Goal: Contribute content

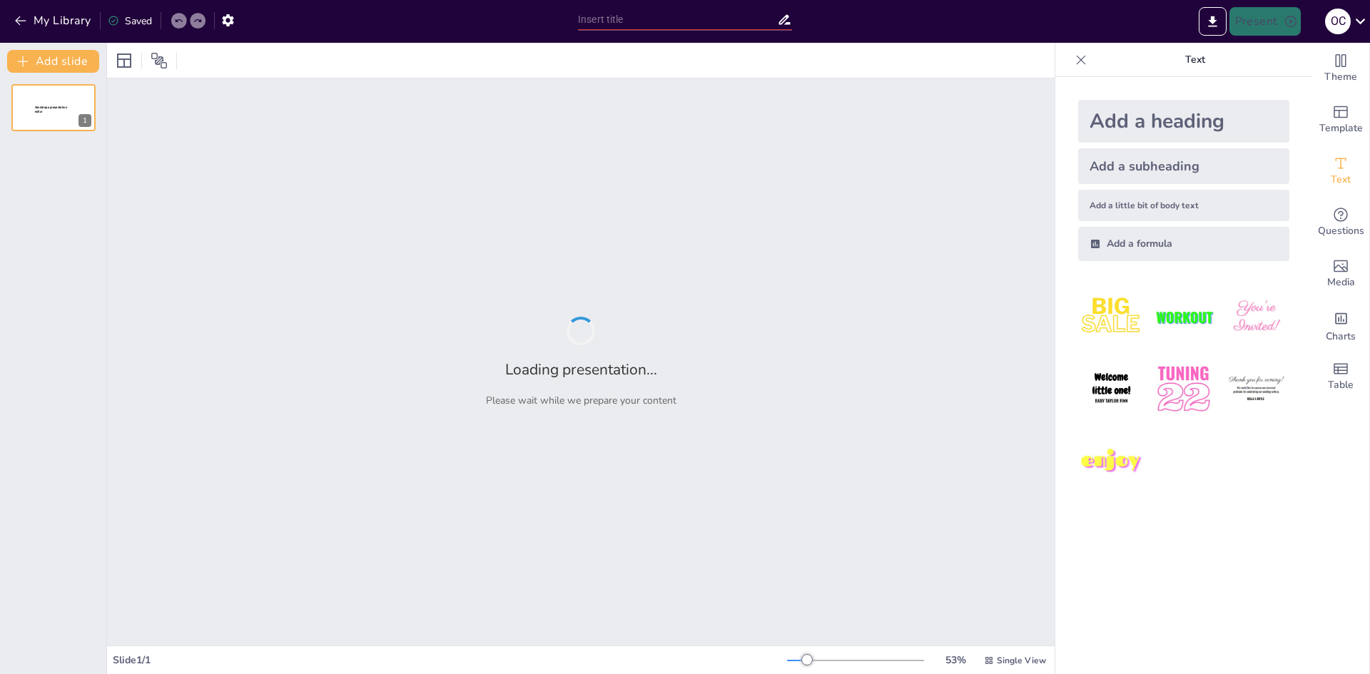
type input "La Parihuela: Un Plato Emblemático del Callao en el Callao Fest"
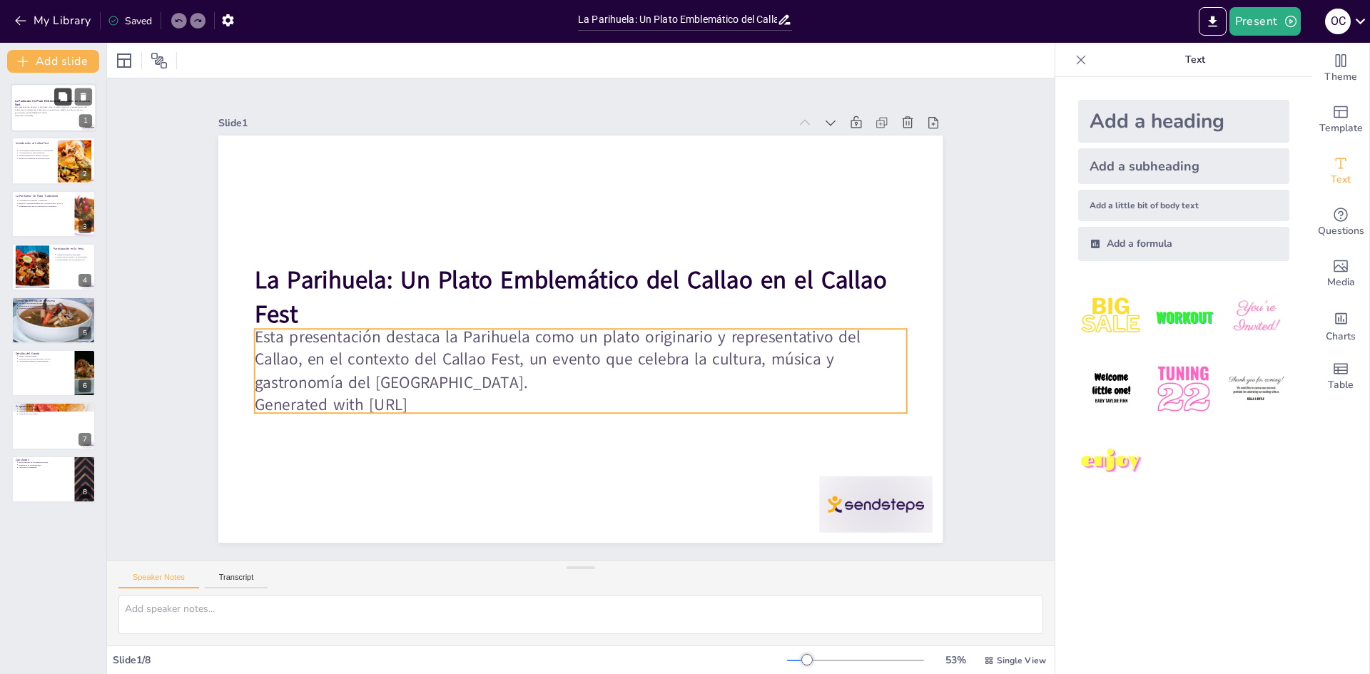
click at [65, 105] on button at bounding box center [62, 96] width 17 height 17
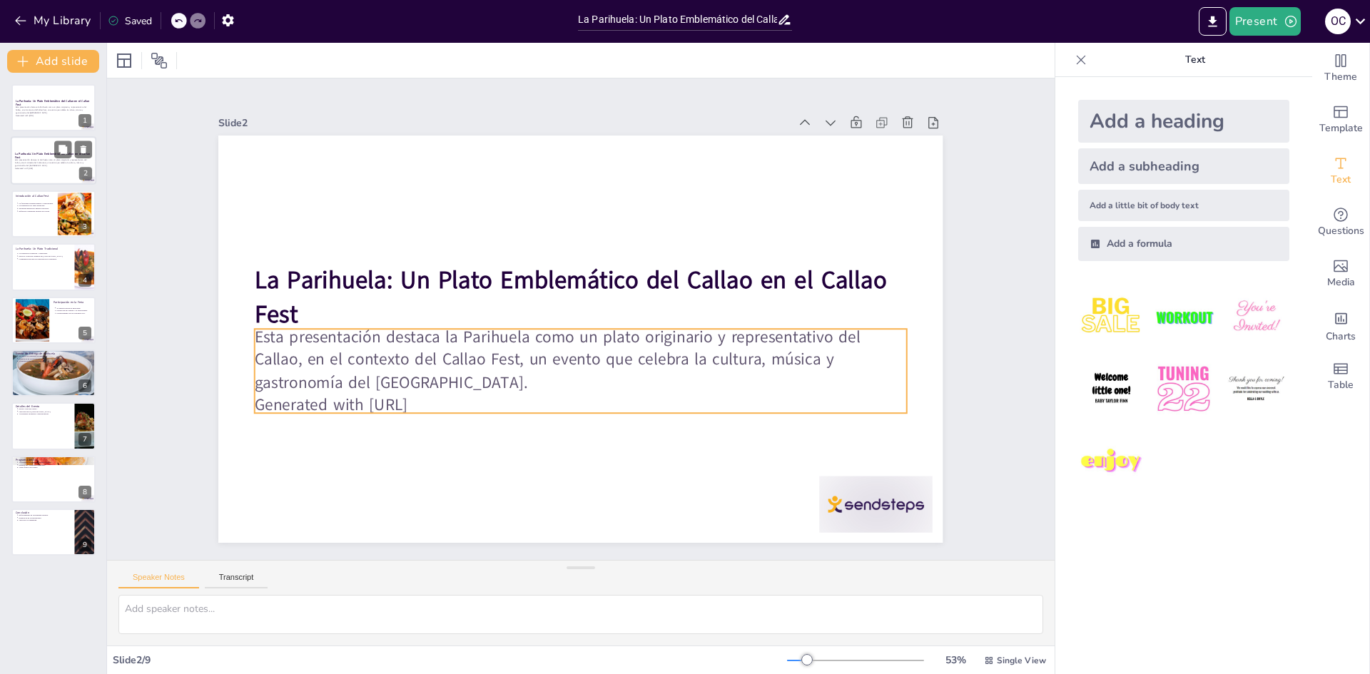
click at [59, 166] on p "Esta presentación destaca la Parihuela como un plato originario y representativ…" at bounding box center [53, 163] width 77 height 8
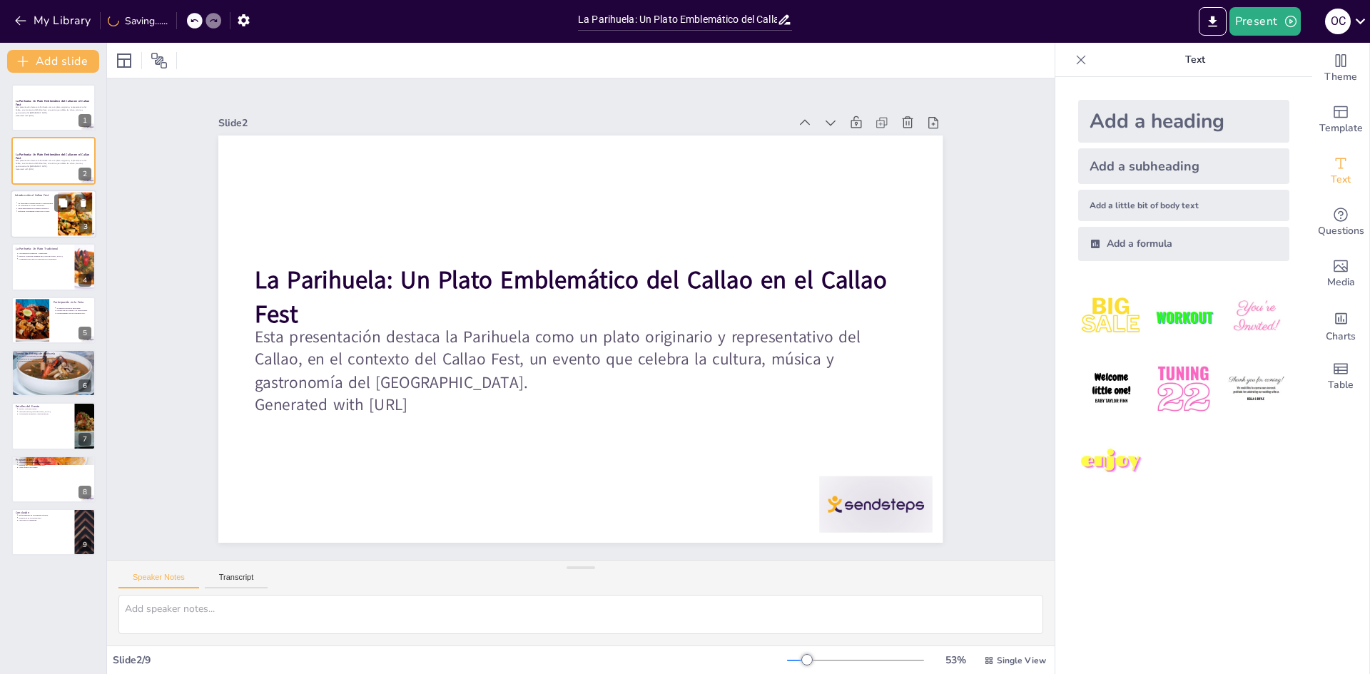
click at [41, 223] on div at bounding box center [54, 214] width 86 height 49
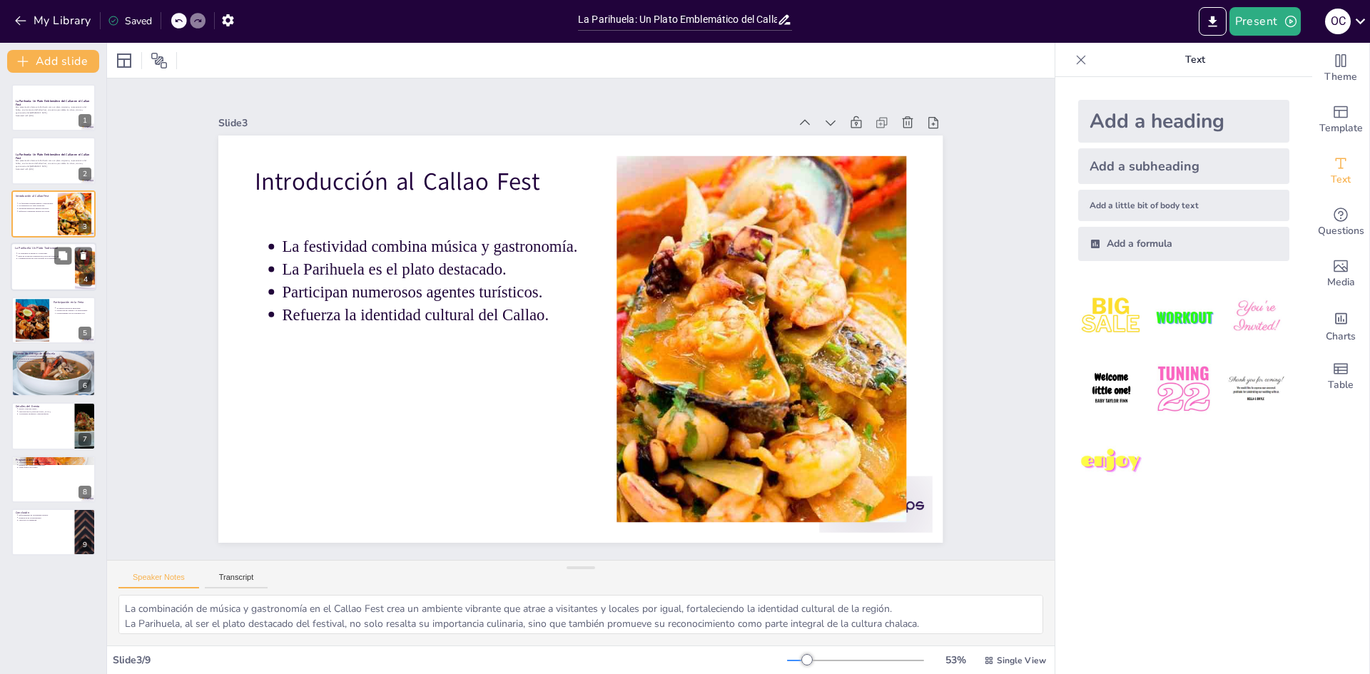
click at [41, 280] on div at bounding box center [54, 267] width 86 height 49
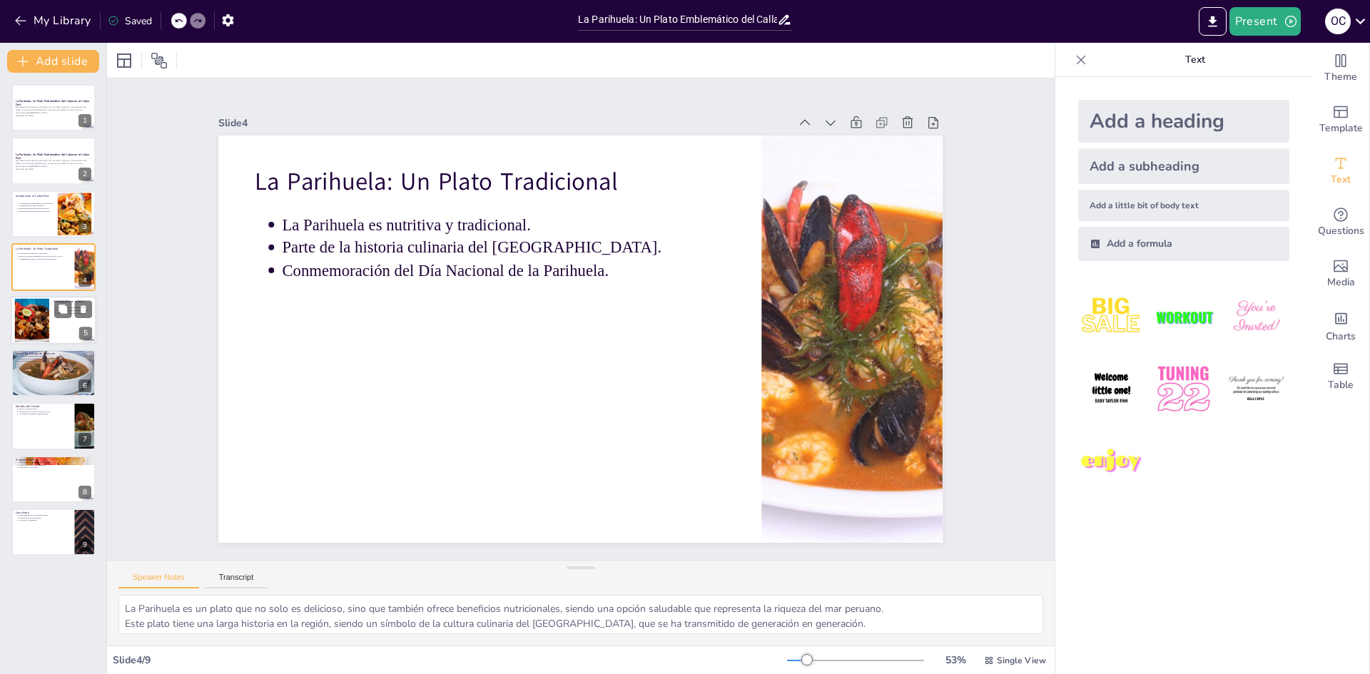
click at [49, 336] on div at bounding box center [54, 320] width 86 height 49
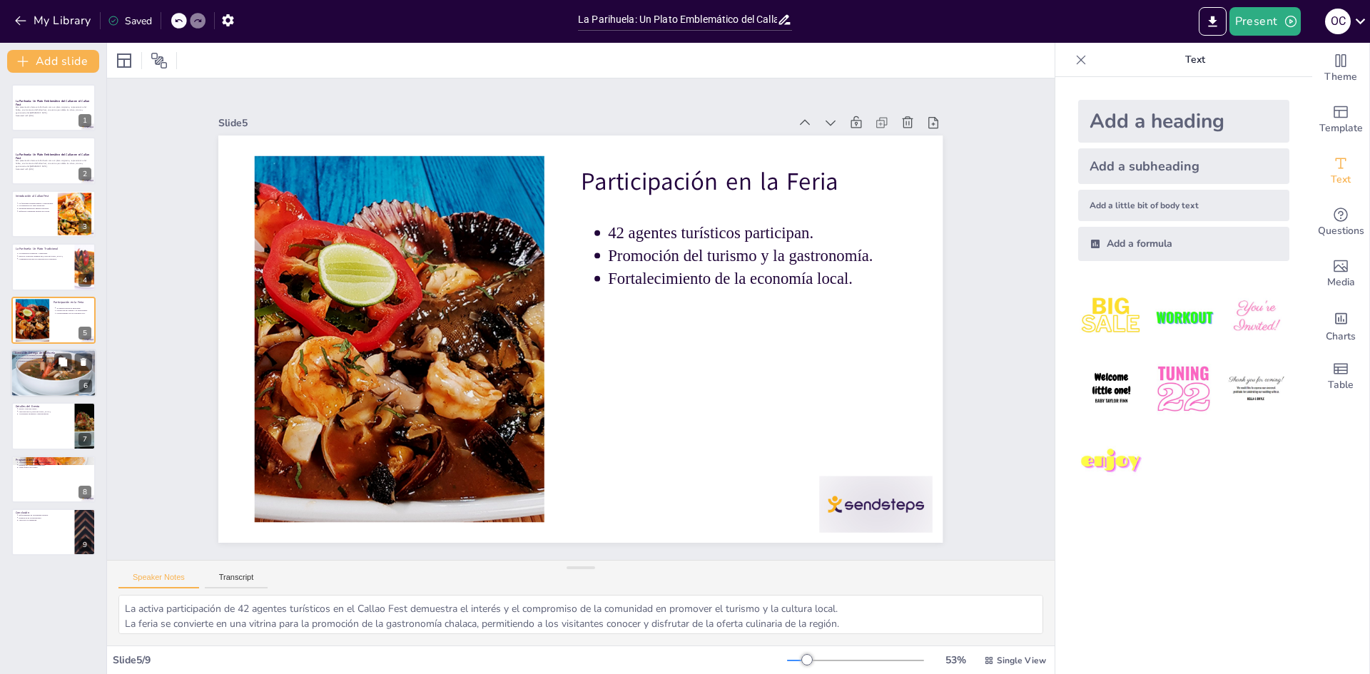
click at [53, 393] on div at bounding box center [53, 373] width 88 height 49
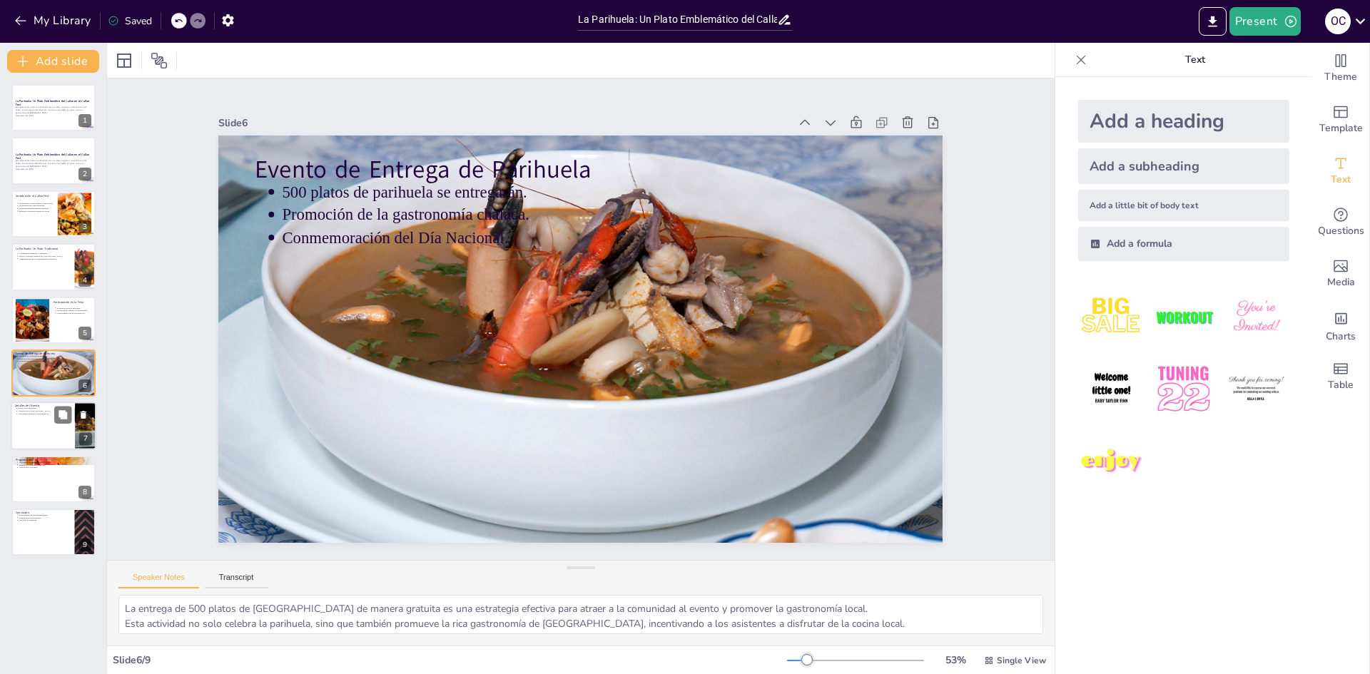
click at [47, 432] on div at bounding box center [54, 427] width 86 height 49
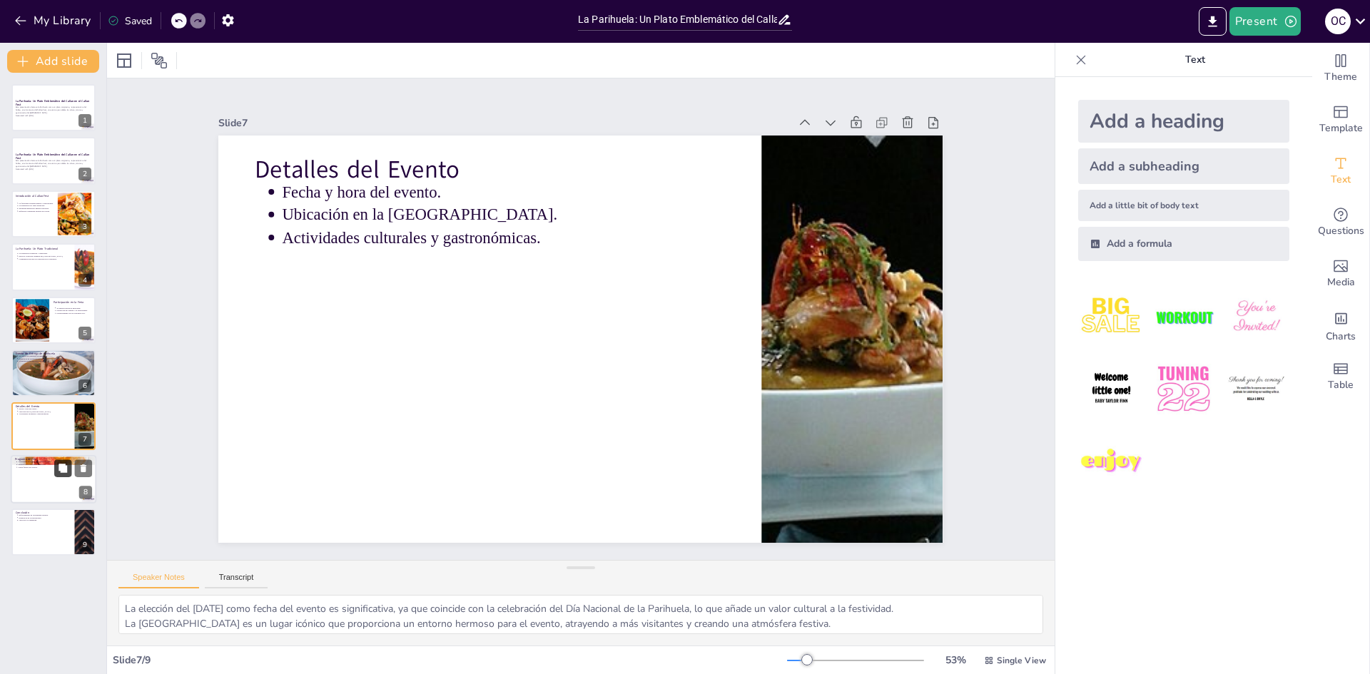
click at [61, 463] on icon at bounding box center [63, 468] width 10 height 10
type textarea "El programa del día está diseñado para ofrecer a los asistentes una experiencia…"
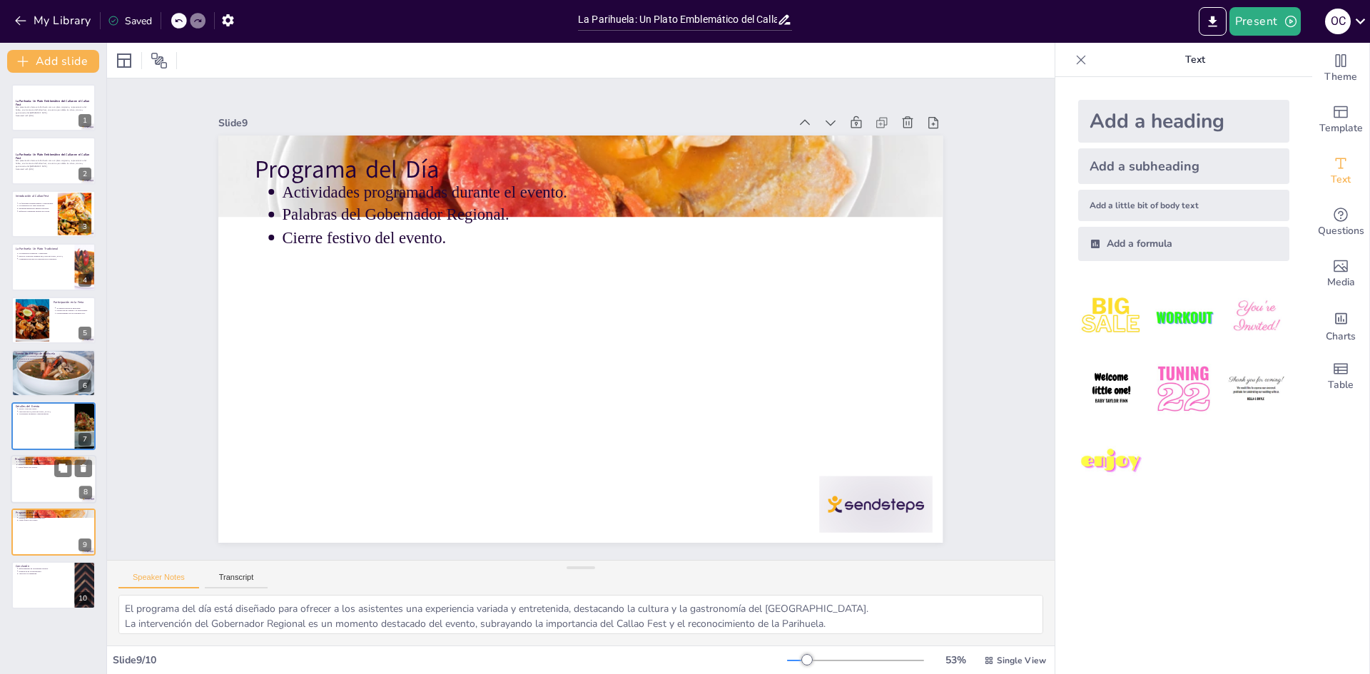
click at [56, 503] on div "Programa del Día Actividades programadas durante el evento. Palabras del Gobern…" at bounding box center [54, 479] width 86 height 49
click at [49, 540] on div at bounding box center [54, 532] width 86 height 49
click at [59, 108] on p "Esta presentación destaca la Parihuela como un plato originario y representativ…" at bounding box center [53, 110] width 77 height 8
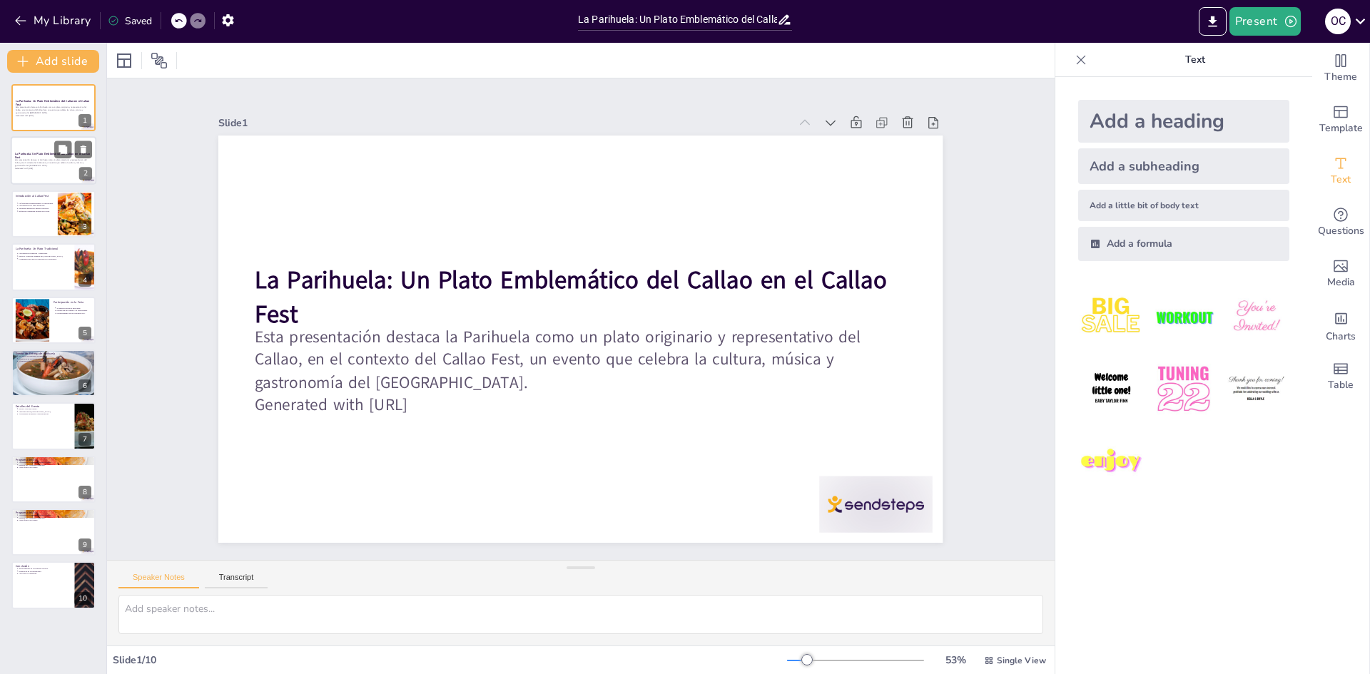
click at [44, 146] on div at bounding box center [54, 161] width 86 height 49
click at [48, 200] on div "La festividad combina música y gastronomía. La Parihuela es el plato destacado.…" at bounding box center [34, 207] width 39 height 16
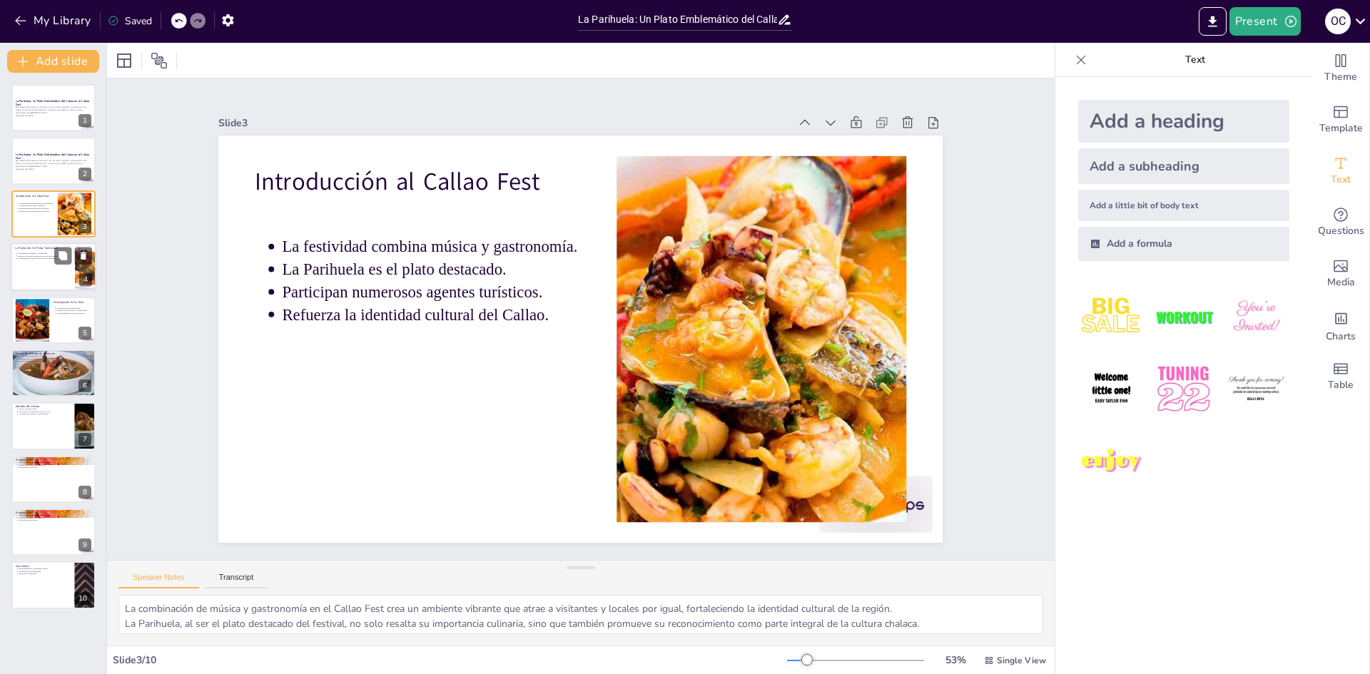
click at [35, 265] on div at bounding box center [54, 267] width 86 height 49
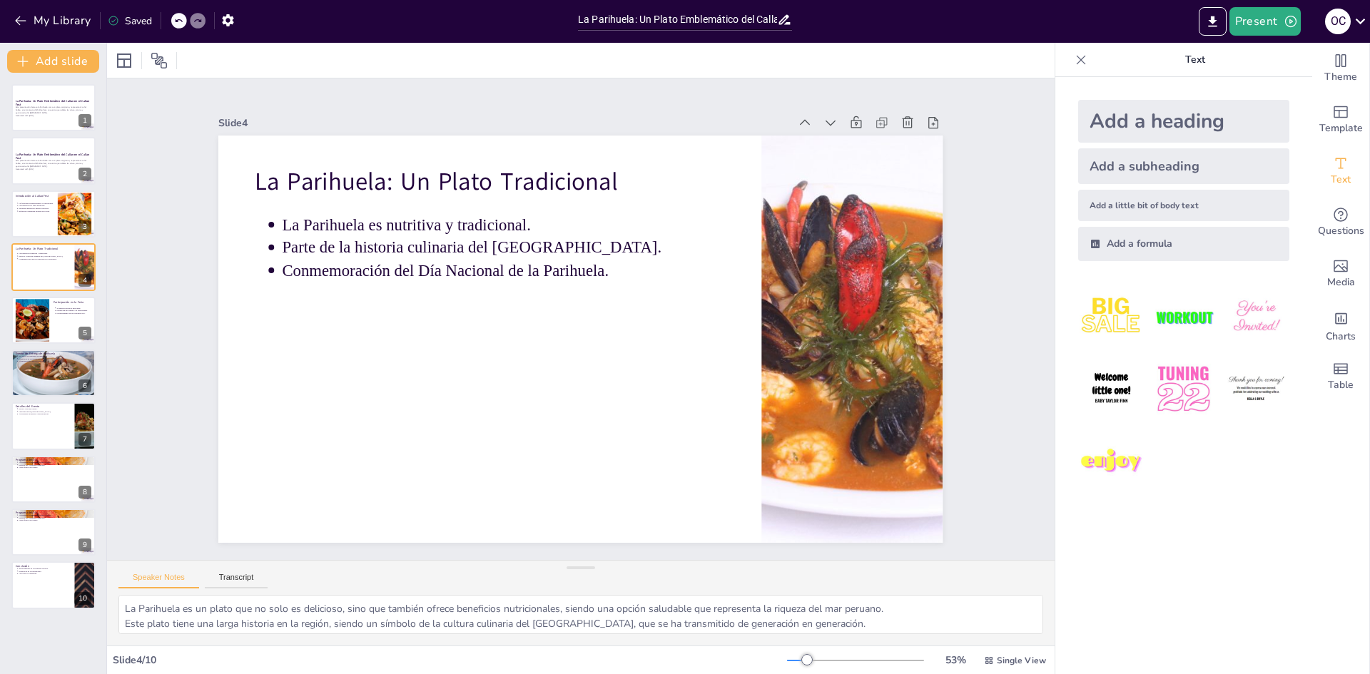
click at [23, 346] on div "La Parihuela: Un Plato Emblemático del Callao en el Callao Fest Esta presentaci…" at bounding box center [53, 346] width 106 height 525
click at [21, 385] on div at bounding box center [53, 373] width 88 height 49
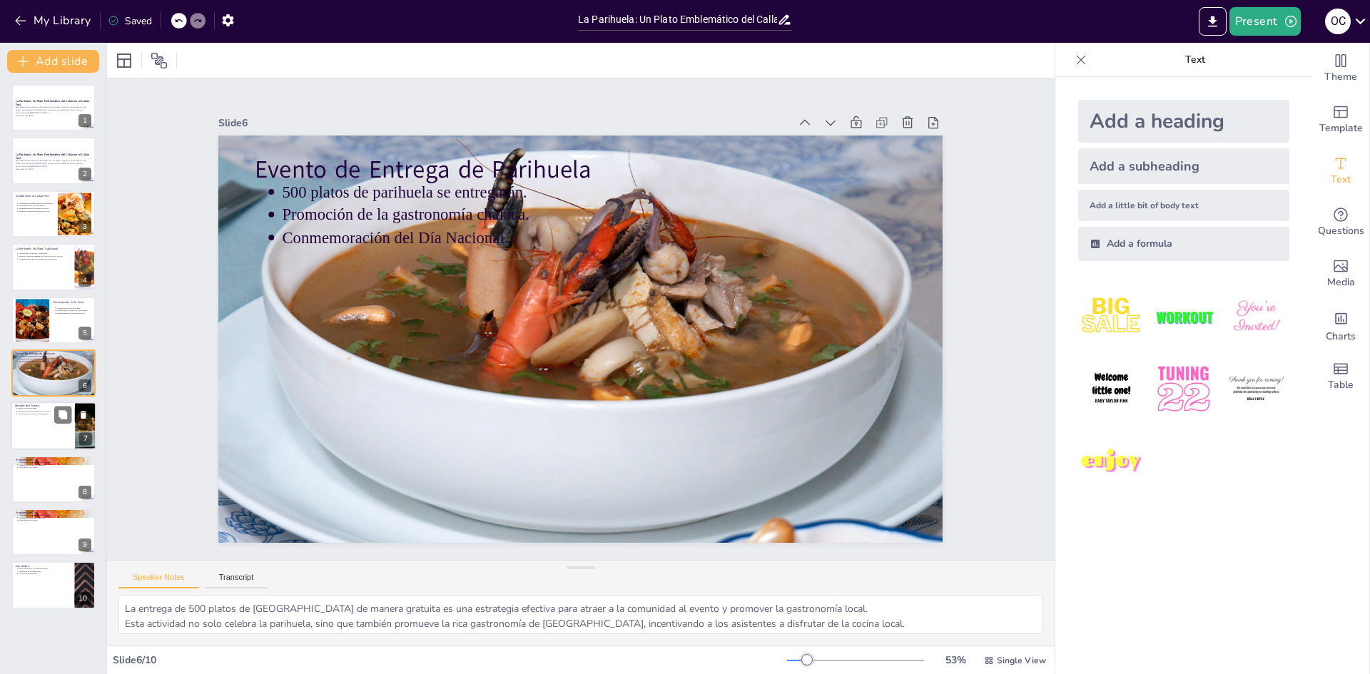
click at [28, 413] on p "Actividades culturales y gastronómicas." at bounding box center [44, 414] width 53 height 3
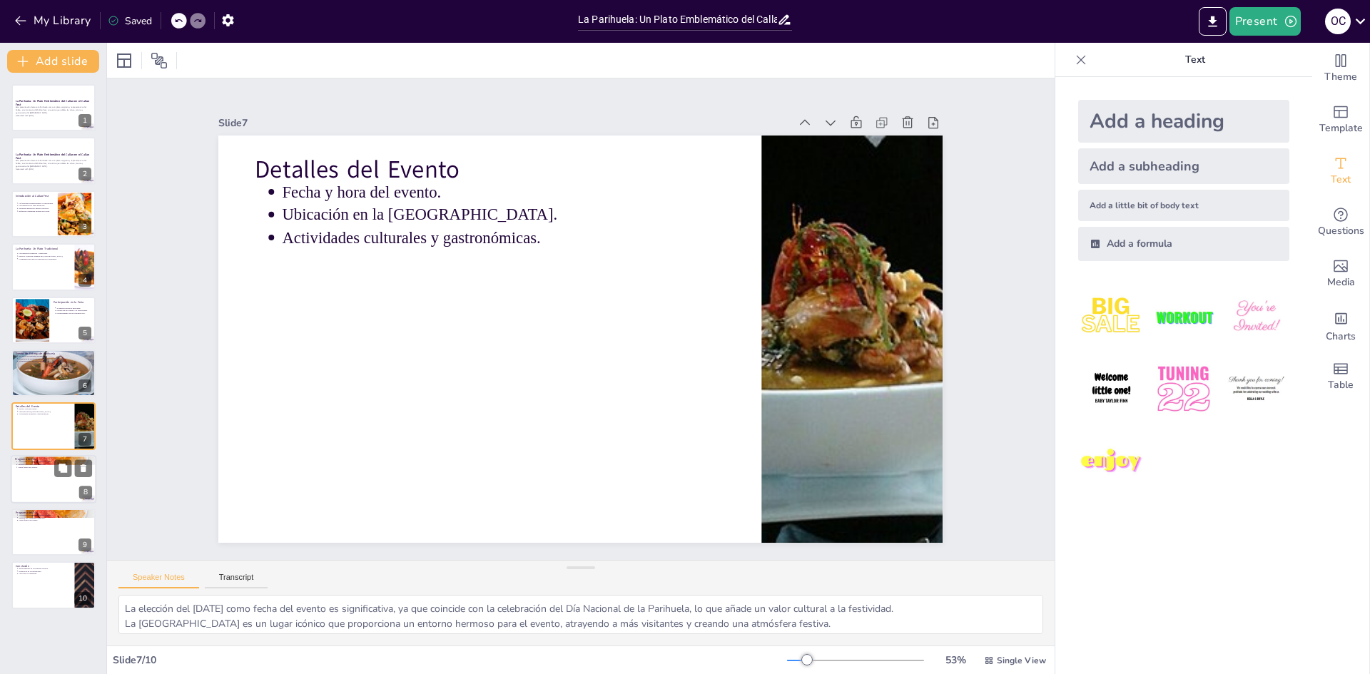
click at [30, 483] on div at bounding box center [54, 479] width 86 height 49
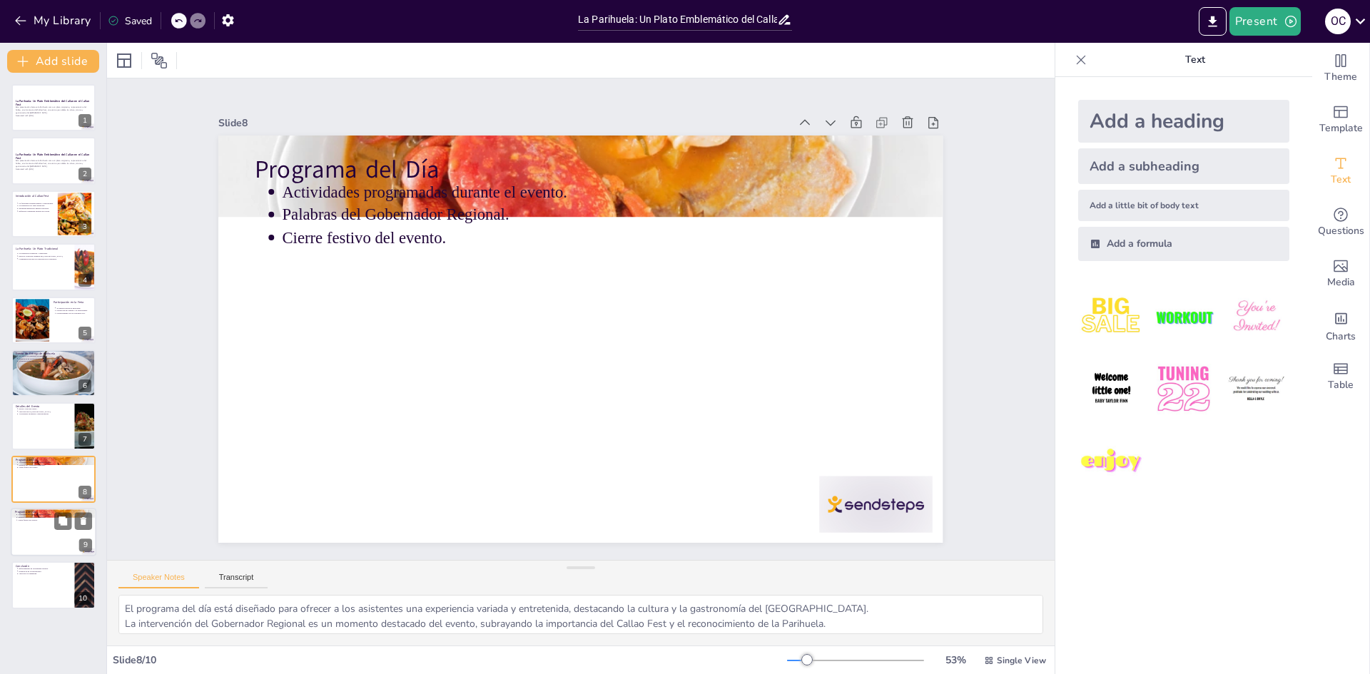
click at [34, 539] on div at bounding box center [54, 532] width 86 height 49
click at [37, 574] on p "Unión de la comunidad." at bounding box center [44, 573] width 53 height 3
type textarea "La celebración del Callao Fest es fundamental para reafirmar la identidad cultu…"
